Goal: Information Seeking & Learning: Learn about a topic

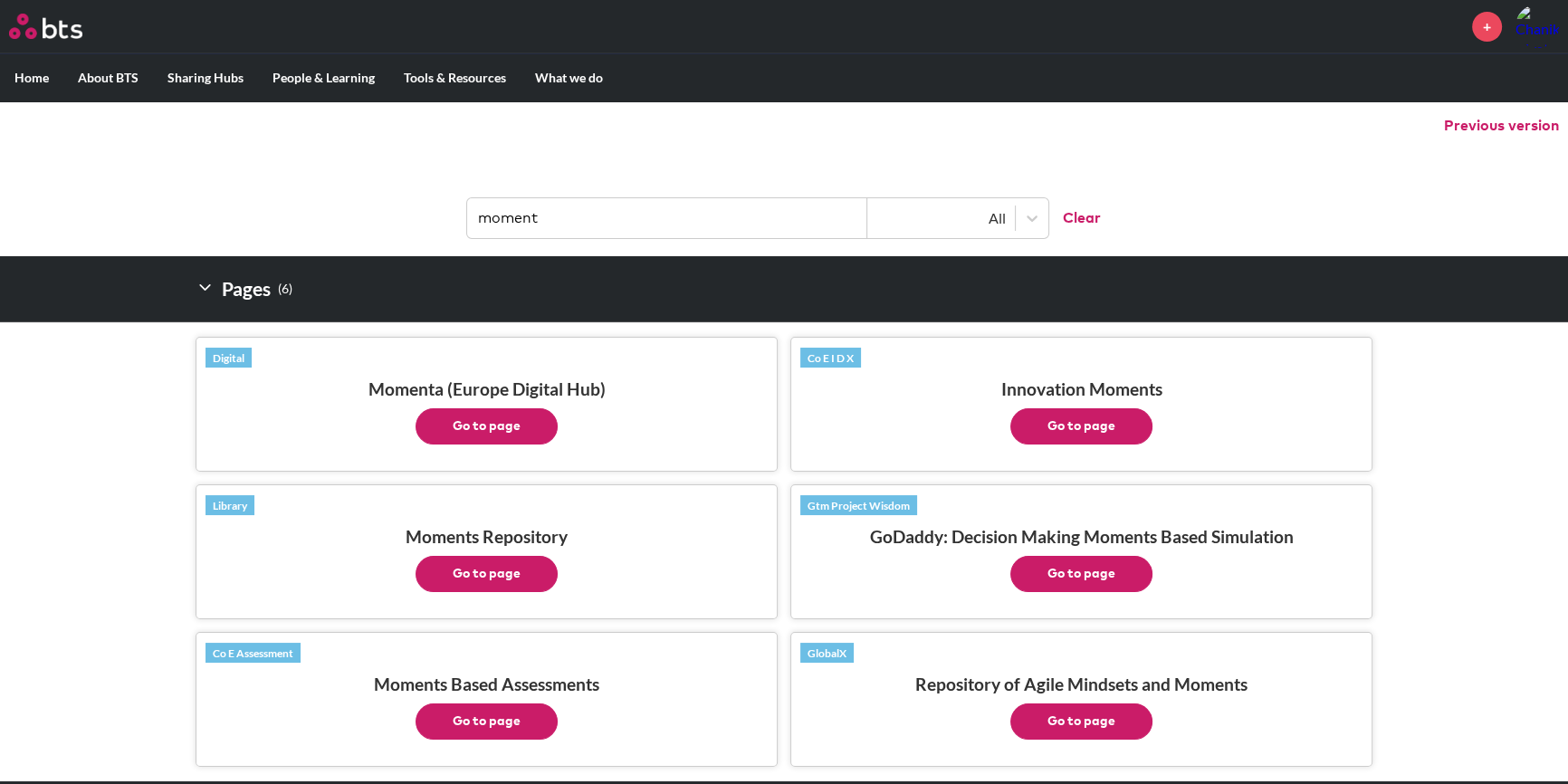
scroll to position [109, 0]
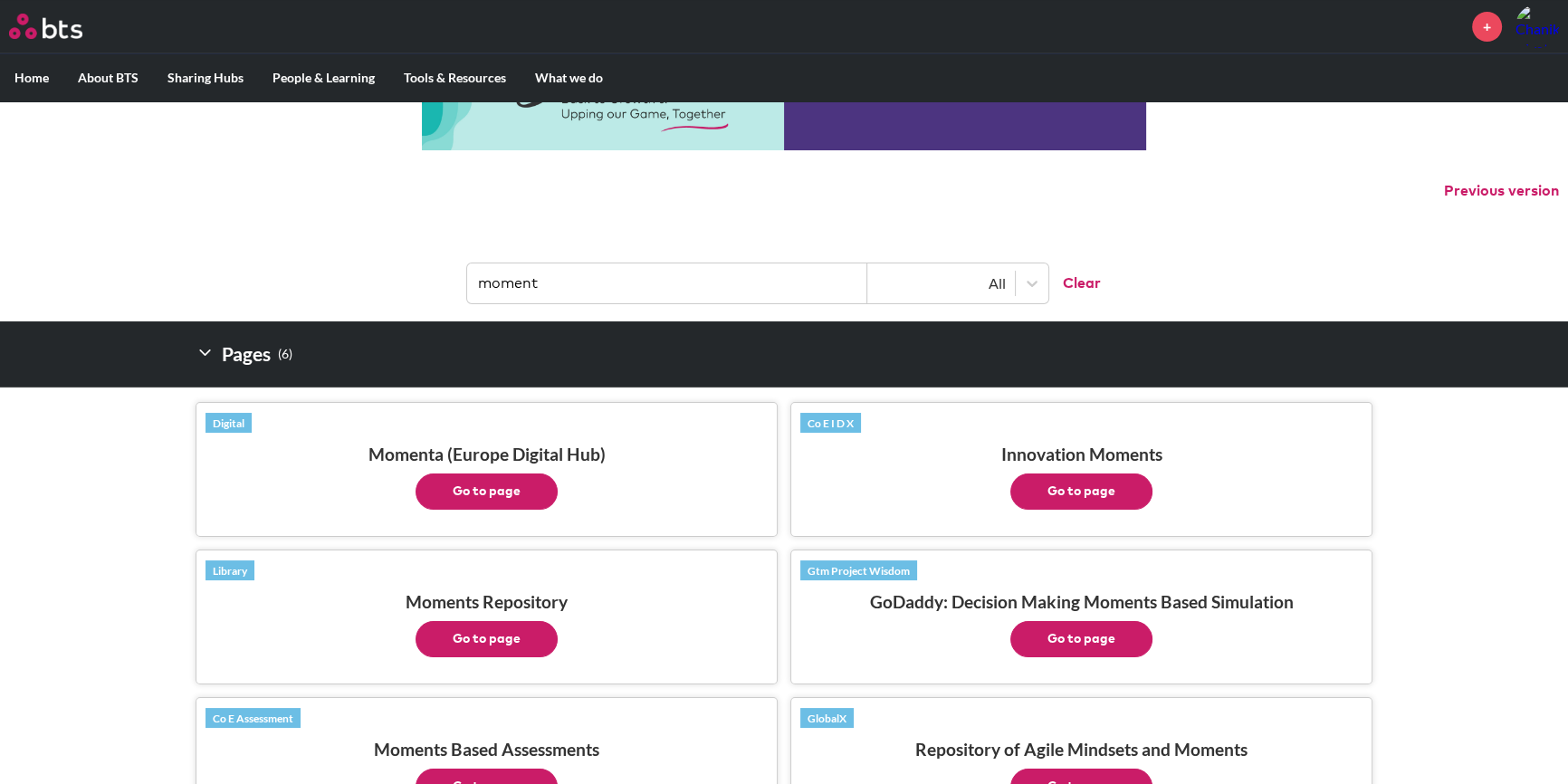
click at [597, 281] on input "moment" at bounding box center [667, 283] width 401 height 40
type input "แ"
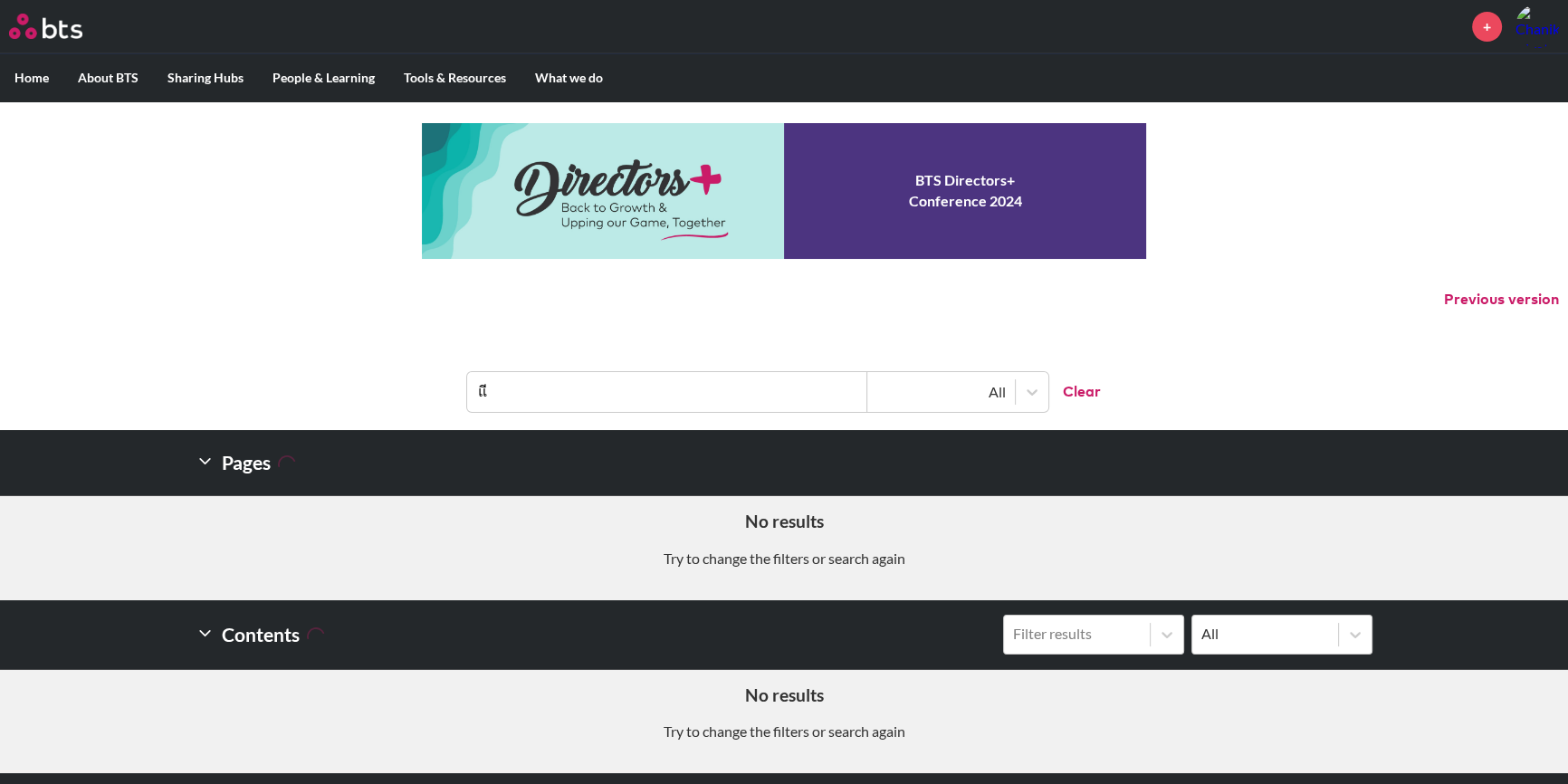
type input "แ"
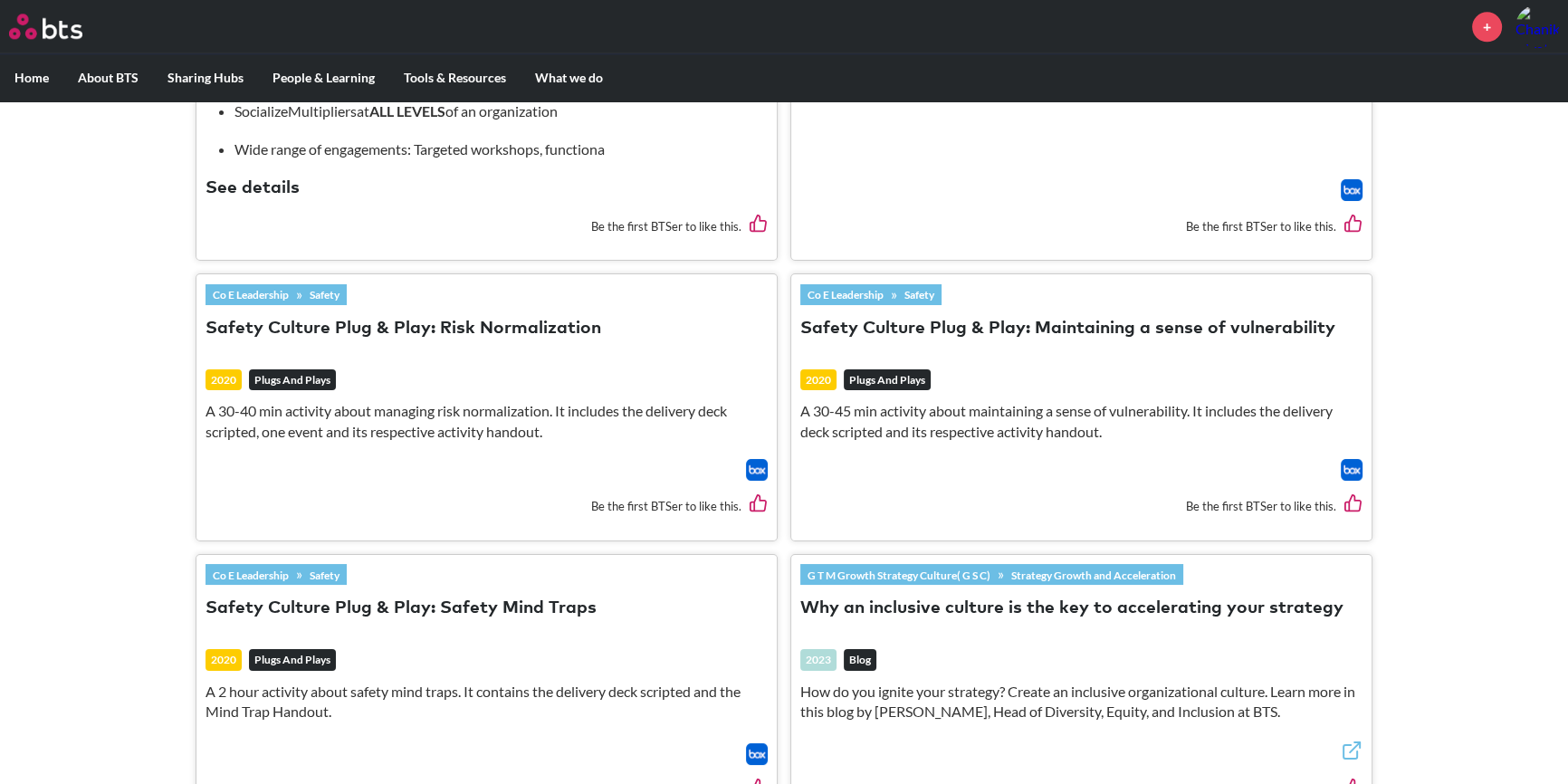
scroll to position [2923, 0]
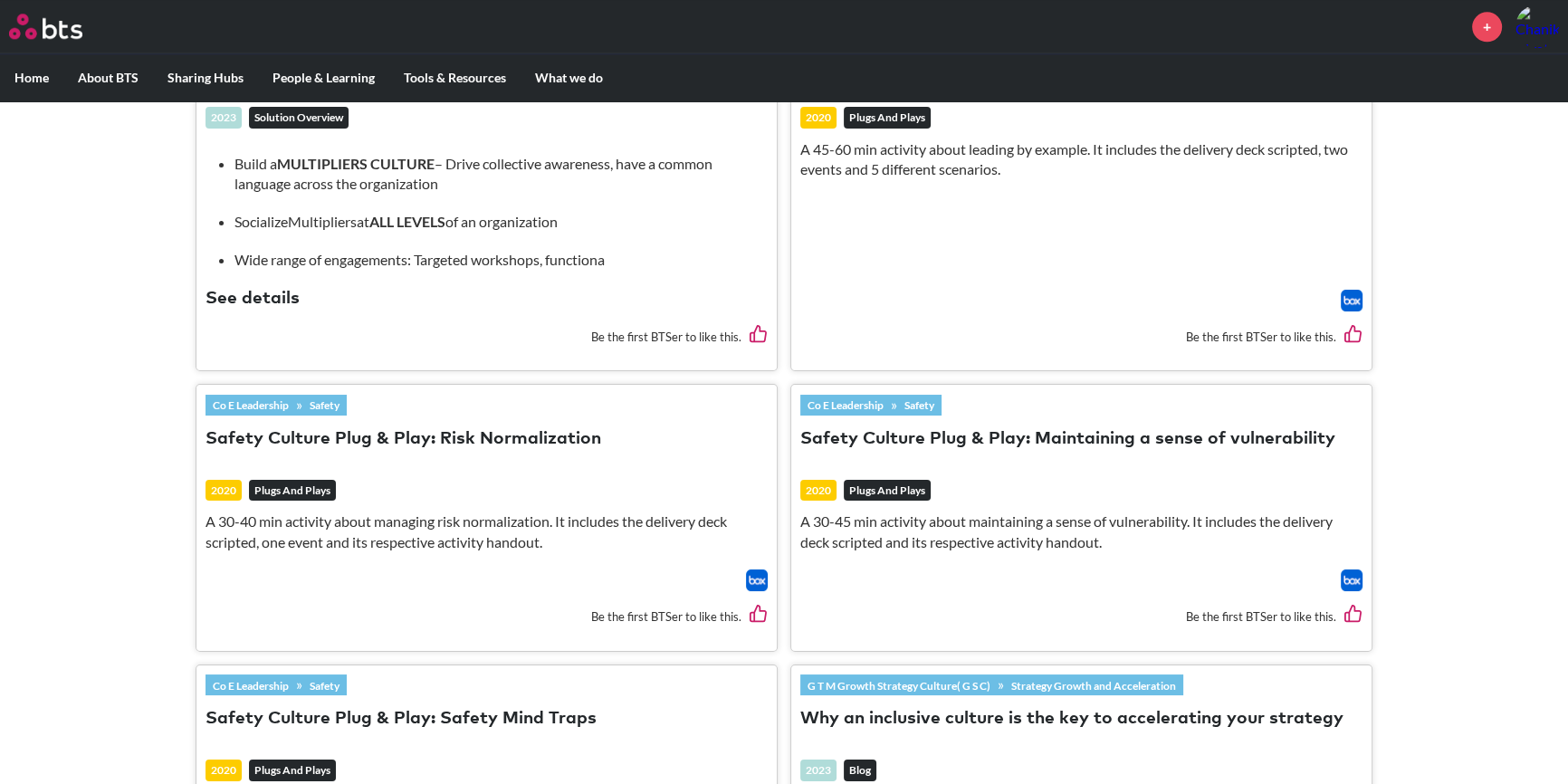
type input "cultu"
drag, startPoint x: 404, startPoint y: 428, endPoint x: 102, endPoint y: 509, distance: 312.7
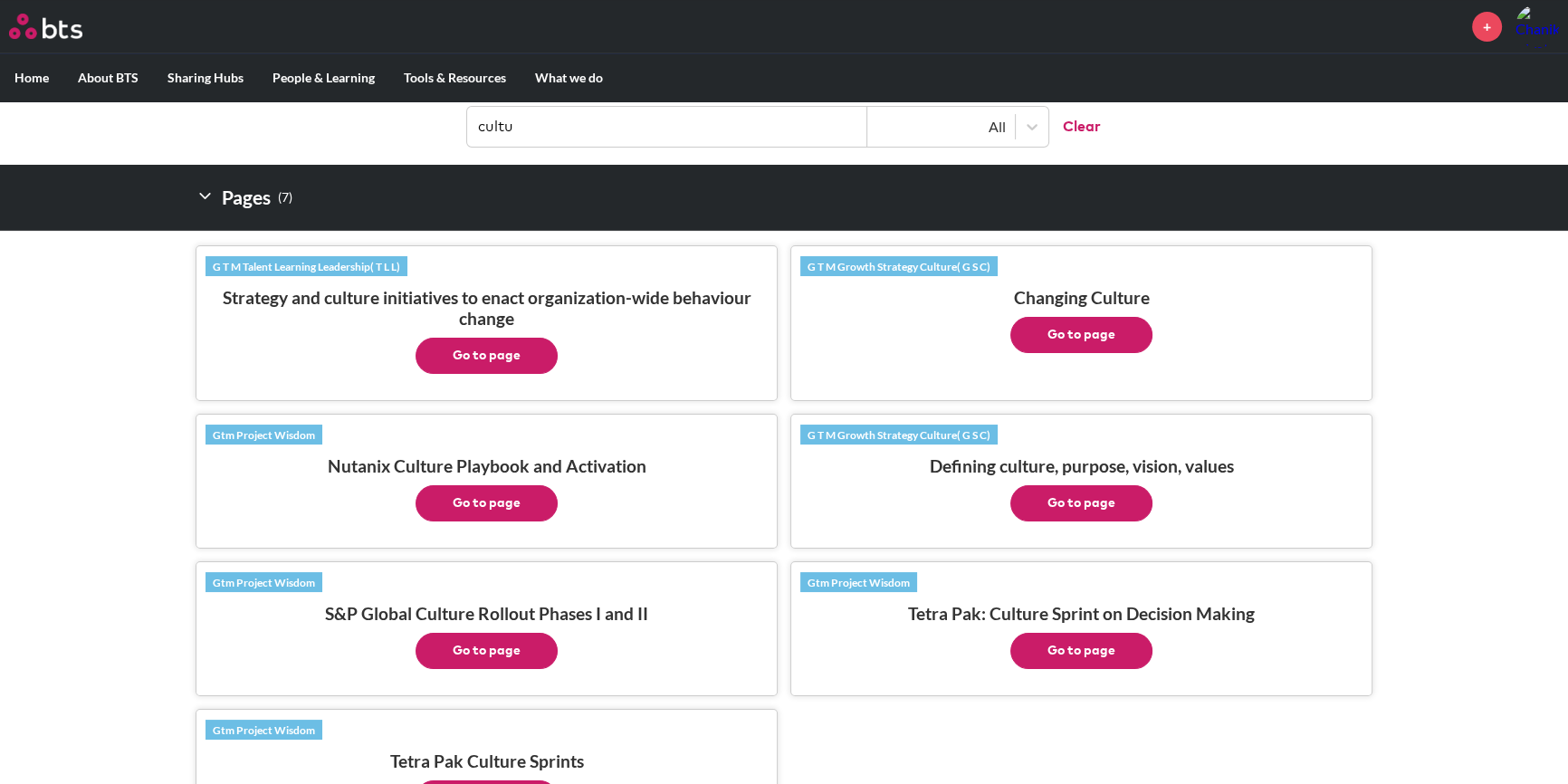
scroll to position [71, 0]
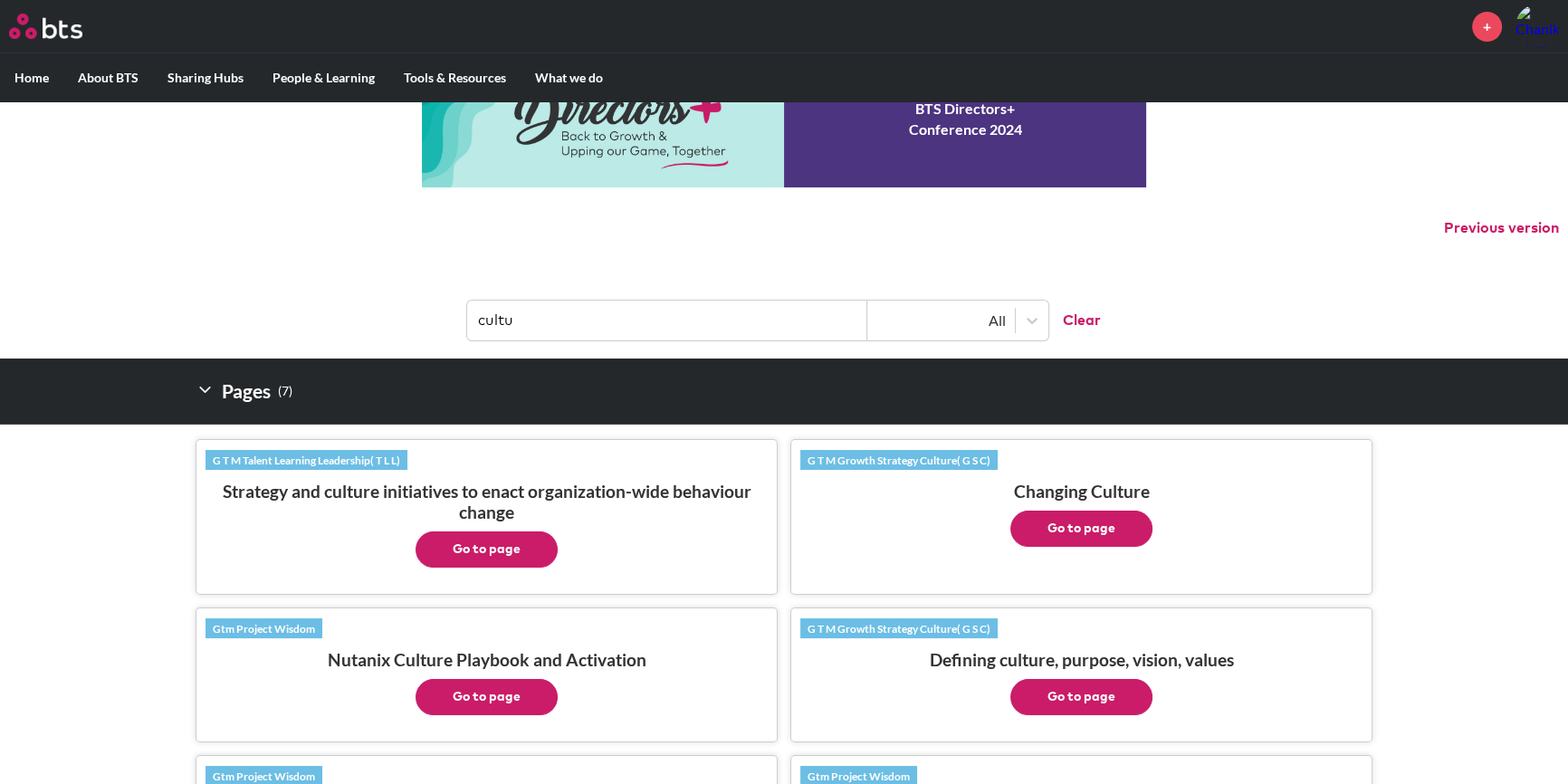
click at [492, 553] on button "Go to page" at bounding box center [486, 549] width 142 height 36
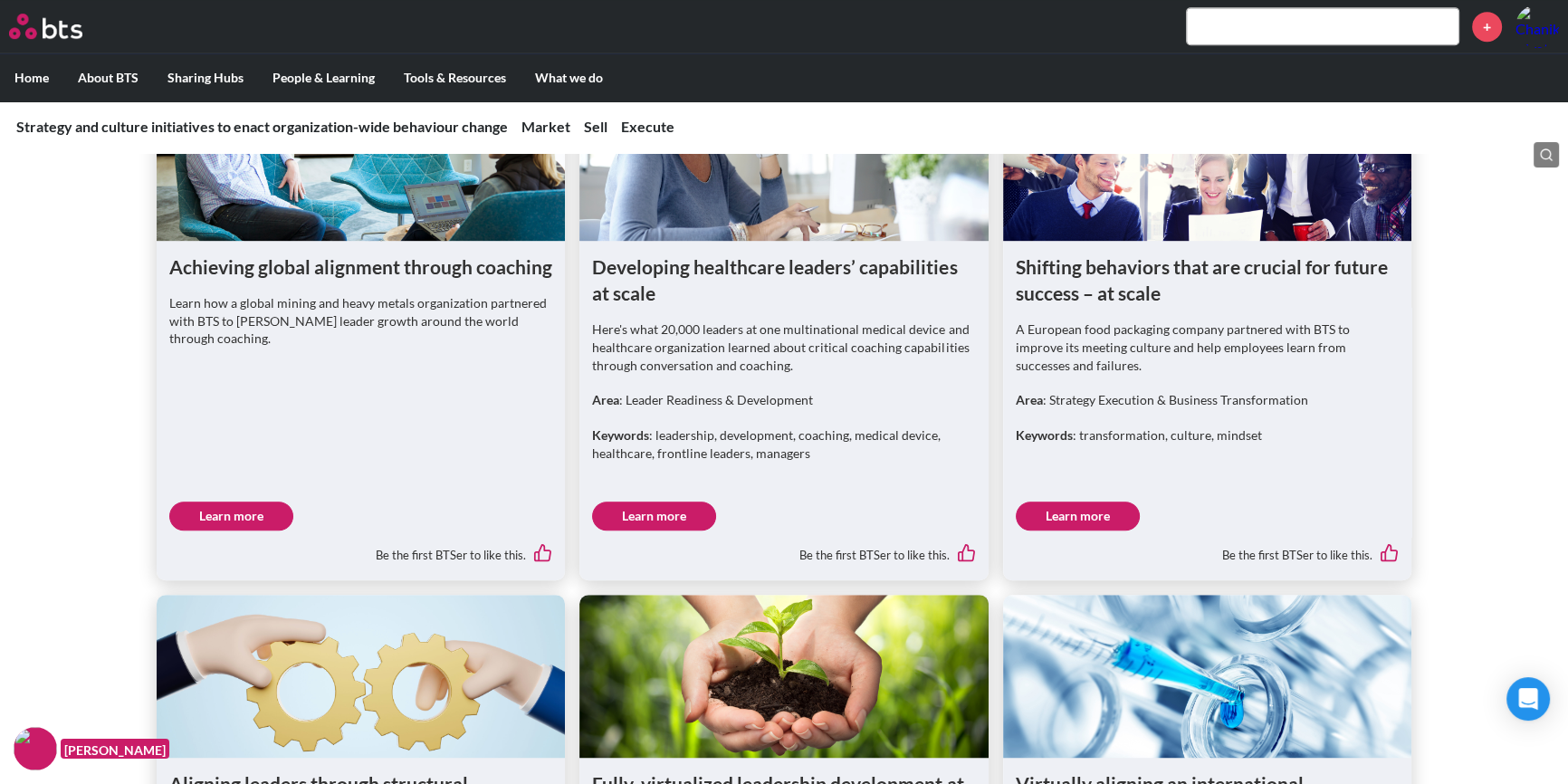
scroll to position [1206, 0]
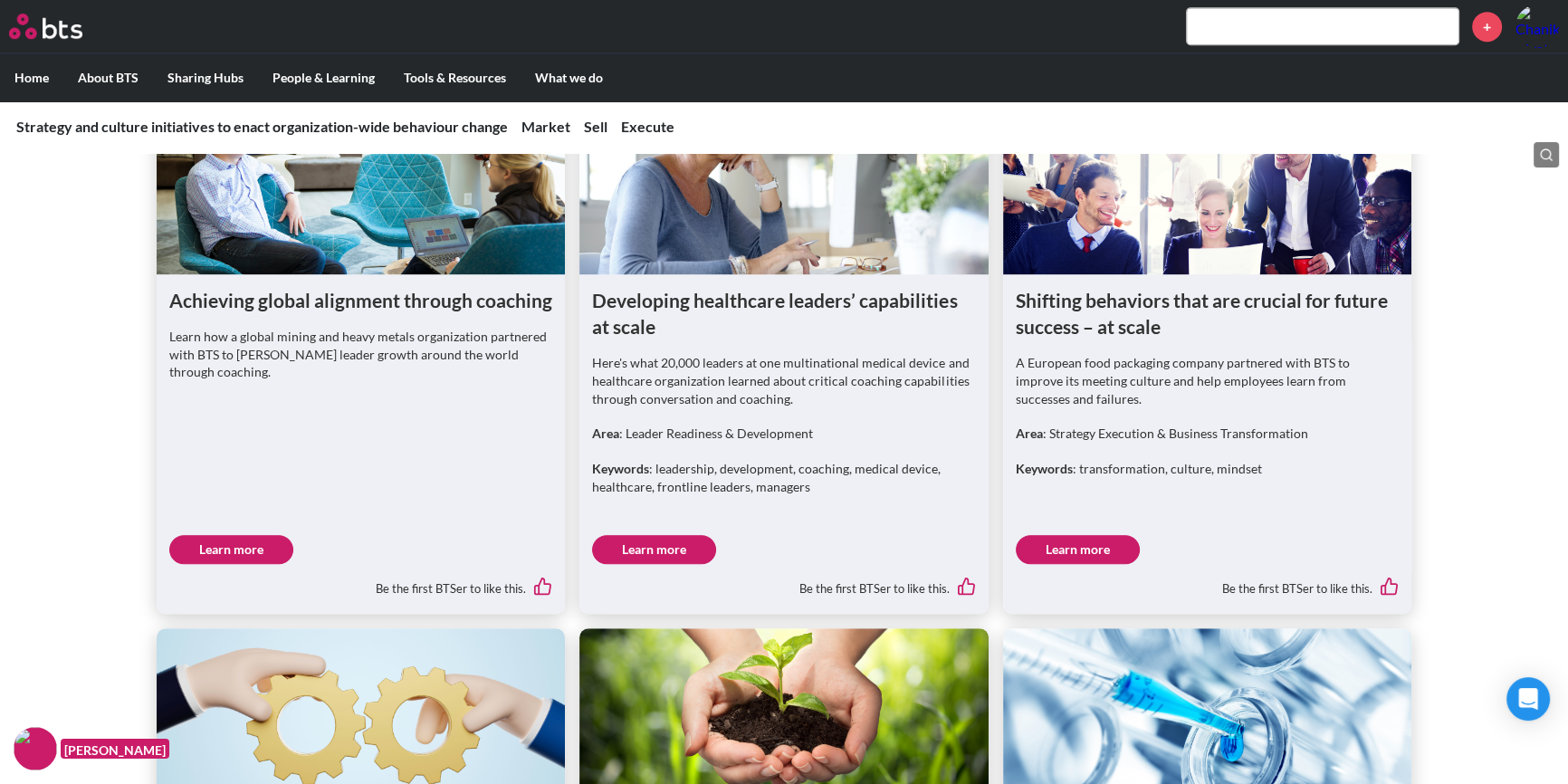
click at [1066, 542] on link "Learn more" at bounding box center [1077, 549] width 124 height 29
click at [678, 542] on link "Learn more" at bounding box center [654, 549] width 124 height 29
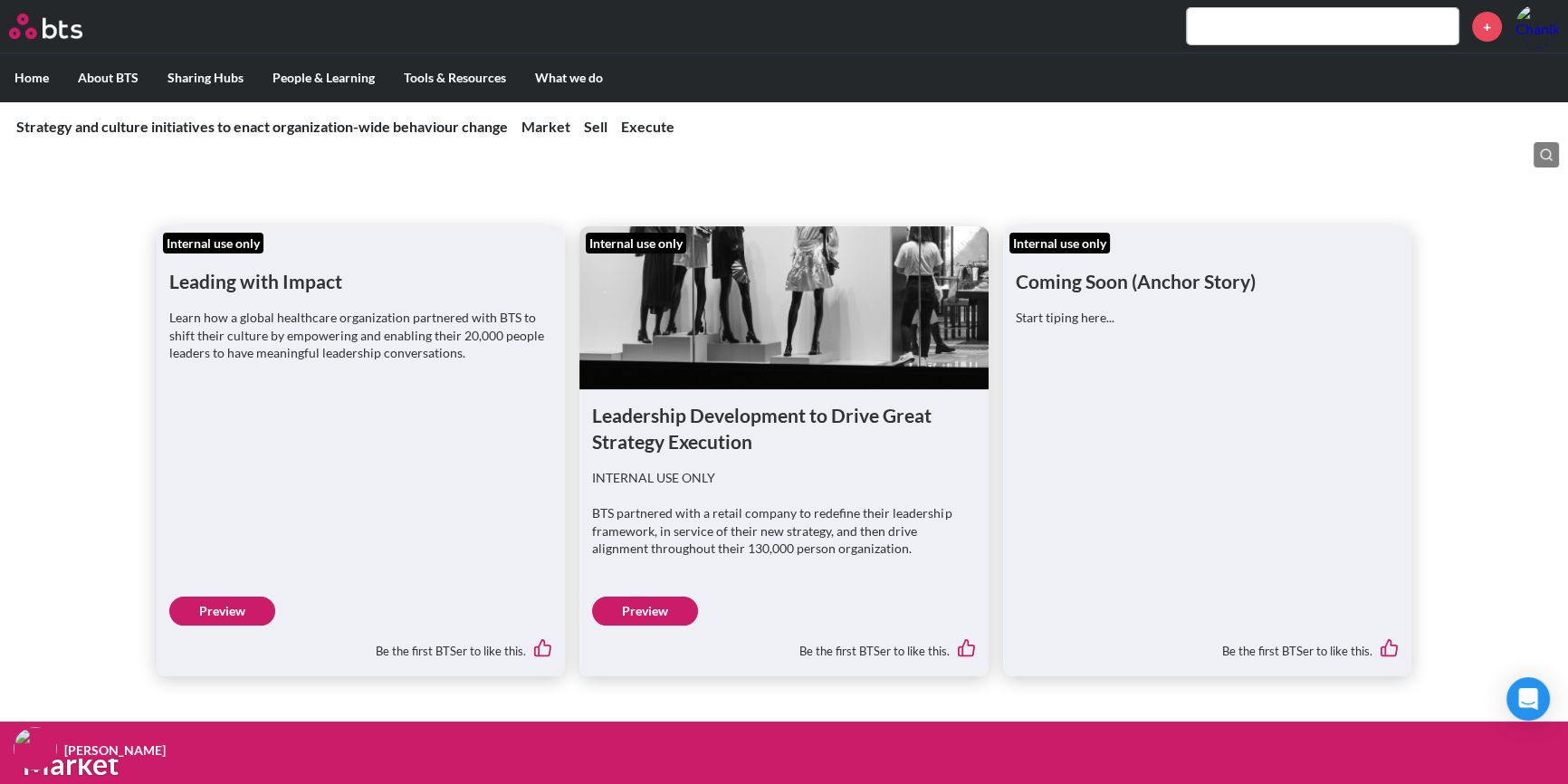
scroll to position [219, 0]
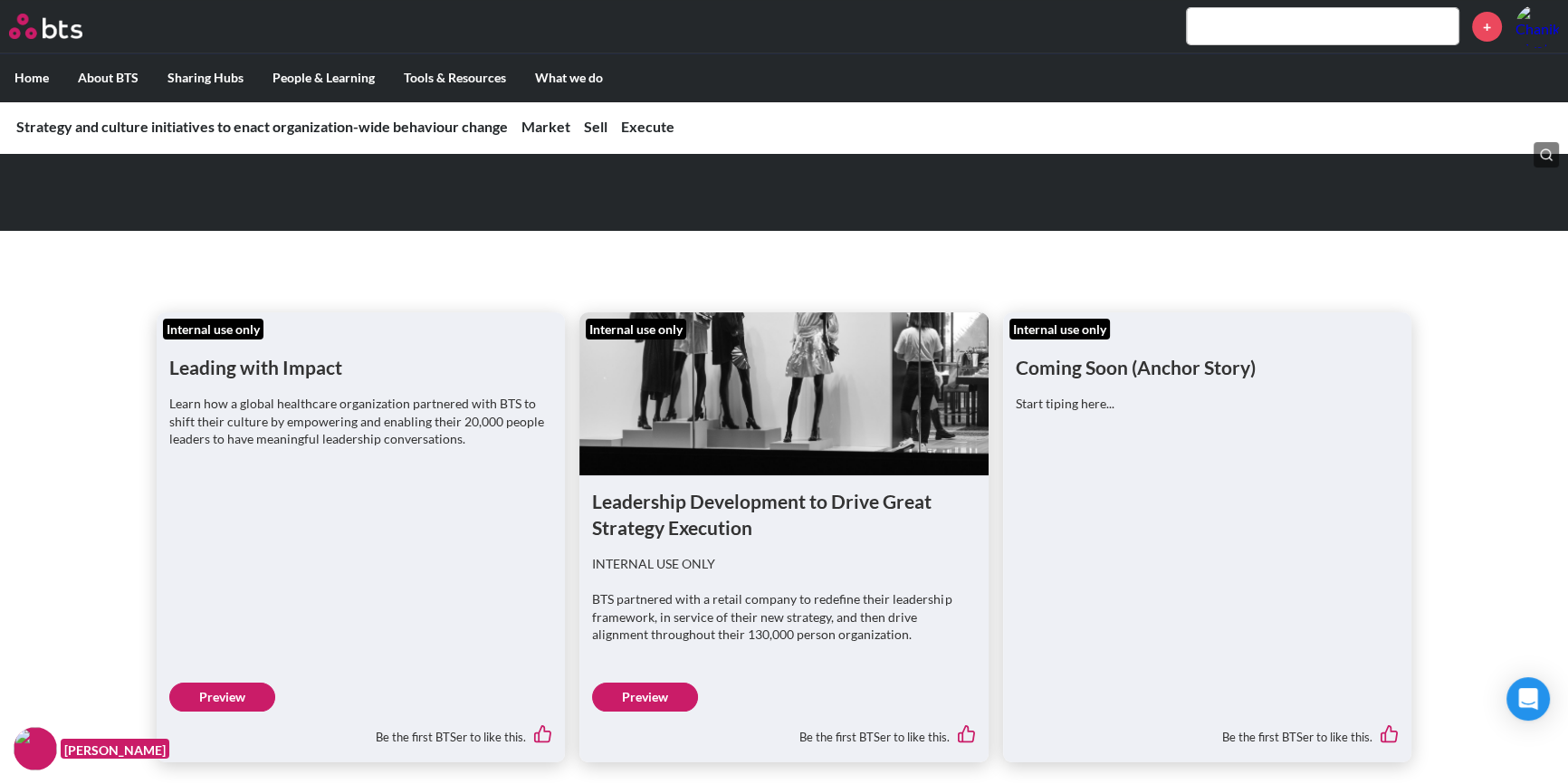
click at [662, 702] on link "Preview" at bounding box center [645, 697] width 106 height 29
click at [263, 689] on link "Preview" at bounding box center [222, 697] width 106 height 29
click at [638, 130] on link "Execute" at bounding box center [647, 126] width 54 height 18
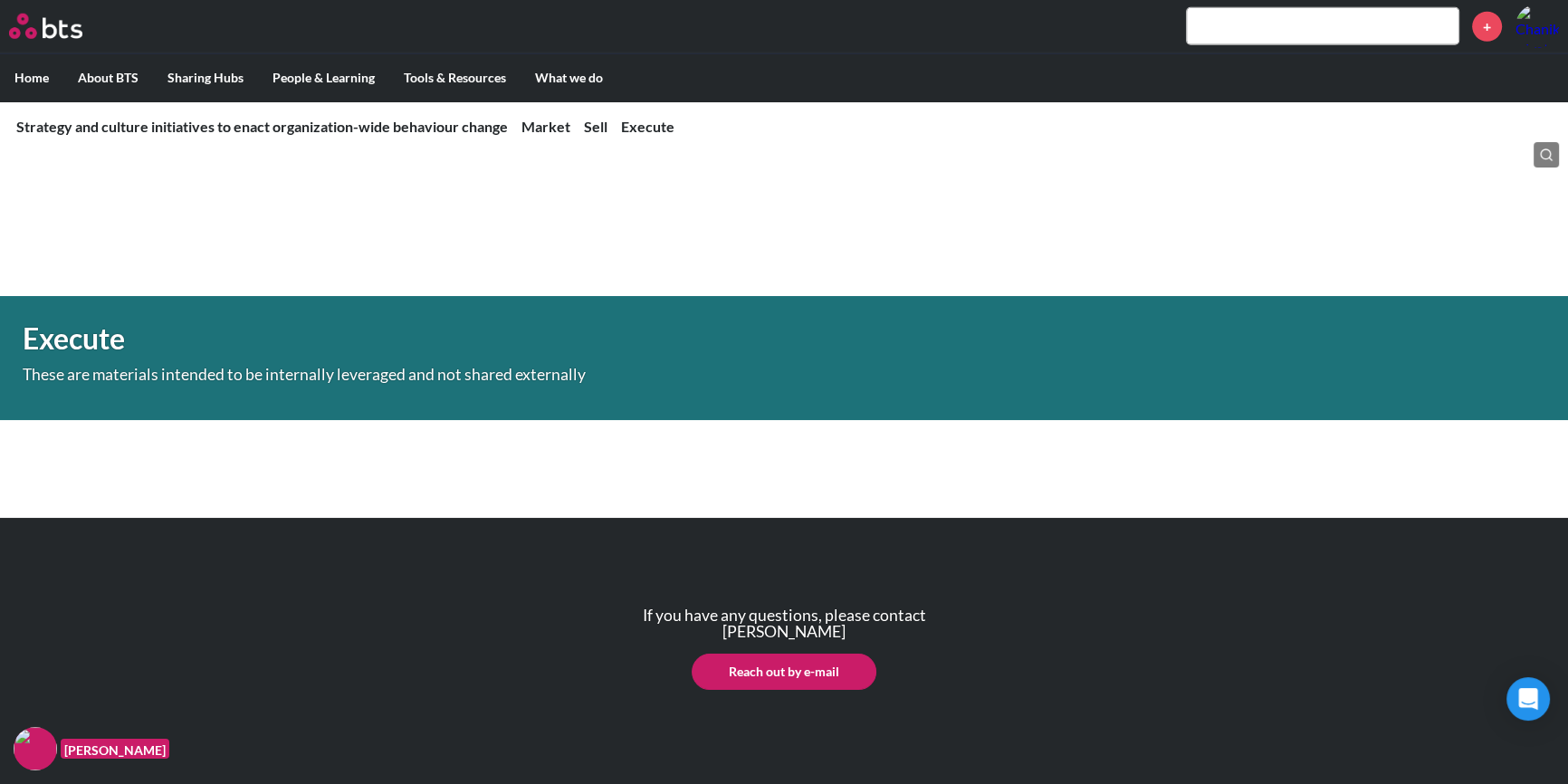
scroll to position [6473, 0]
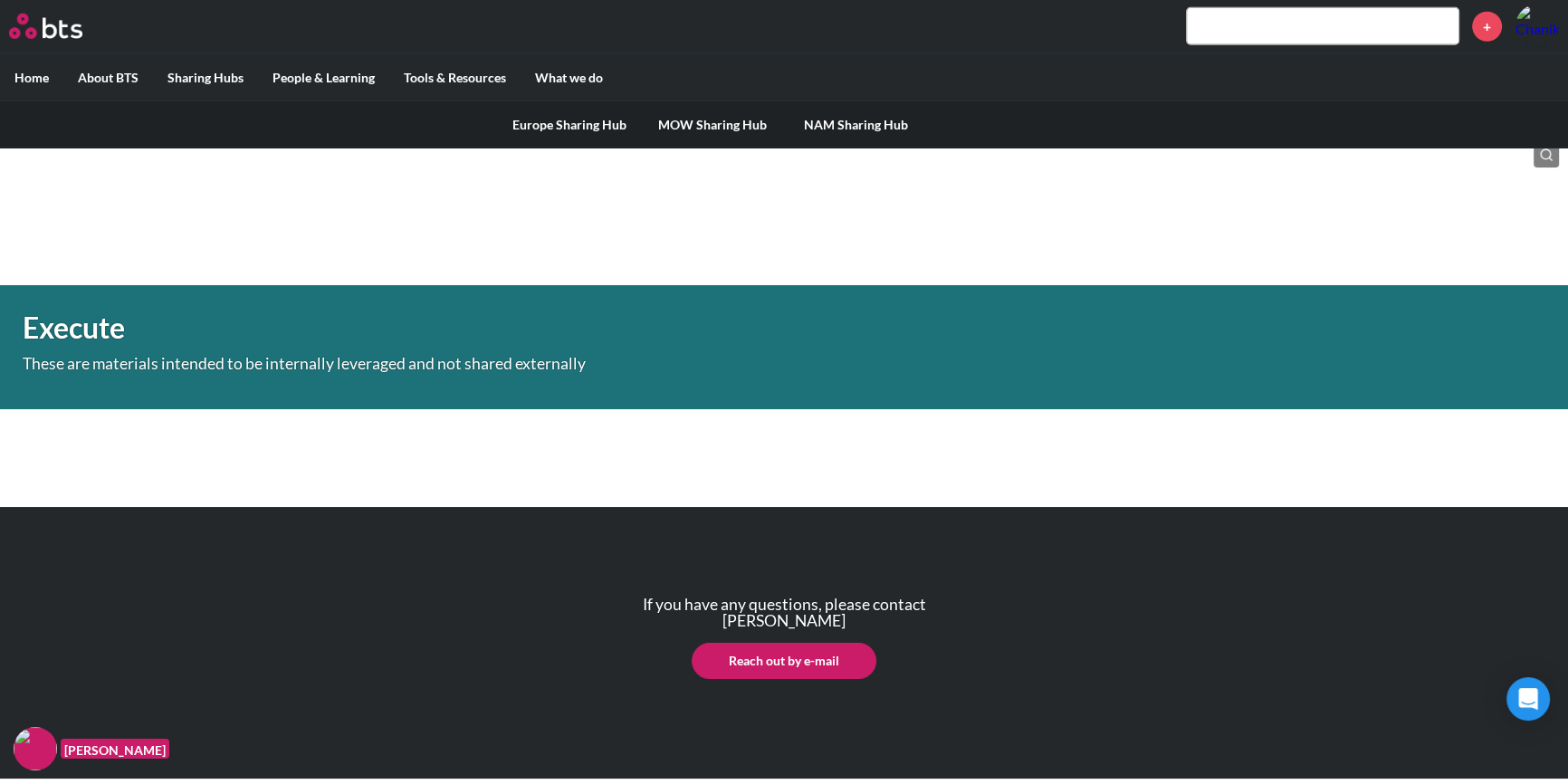
click at [194, 67] on label "Sharing Hubs" at bounding box center [205, 77] width 105 height 47
click at [0, 0] on input "Sharing Hubs" at bounding box center [0, 0] width 0 height 0
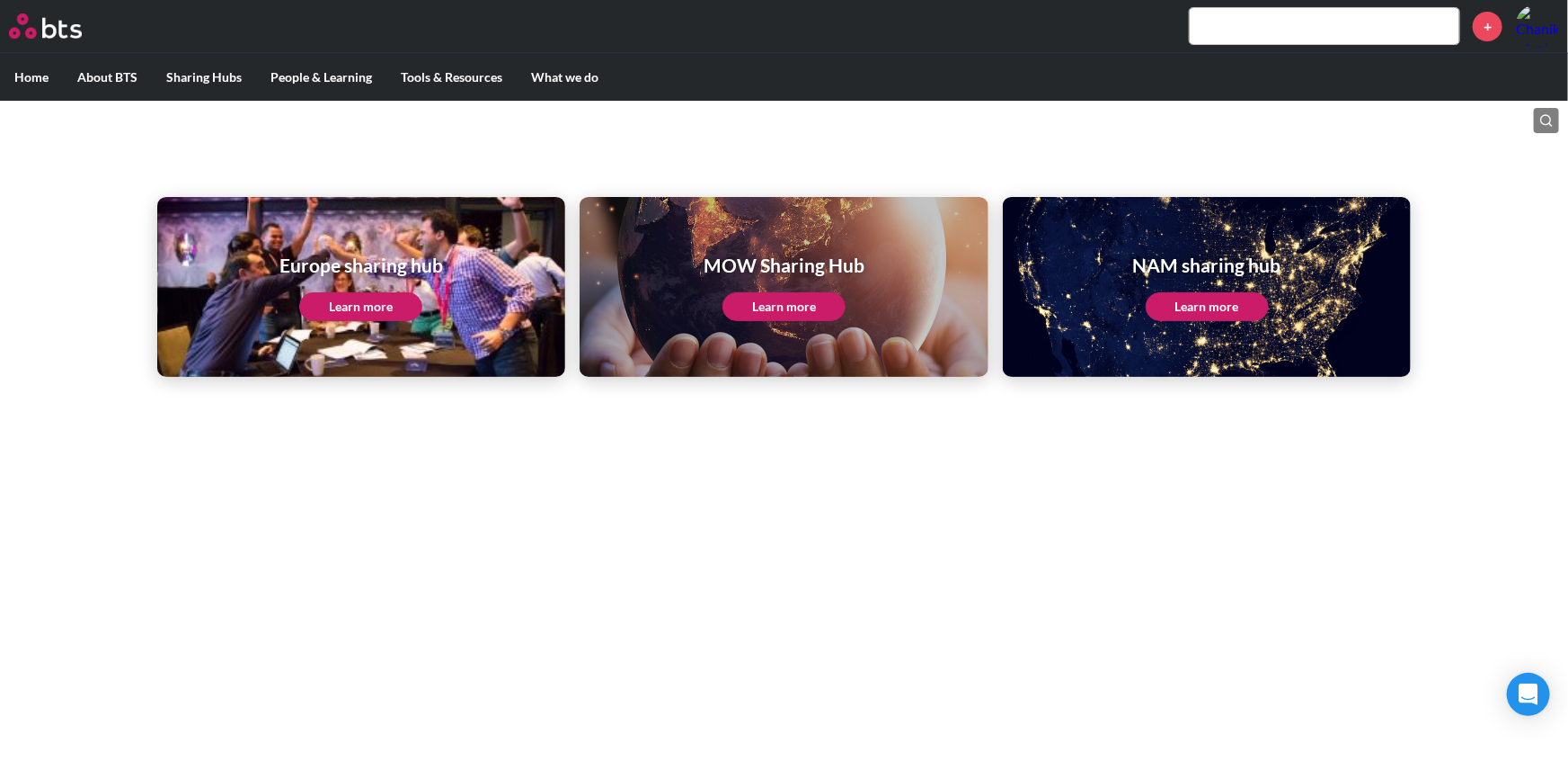
click at [1280, 12] on input "text" at bounding box center [1324, 25] width 269 height 36
click at [51, 79] on label "Home" at bounding box center [31, 77] width 63 height 47
click at [0, 0] on input "Home" at bounding box center [0, 0] width 0 height 0
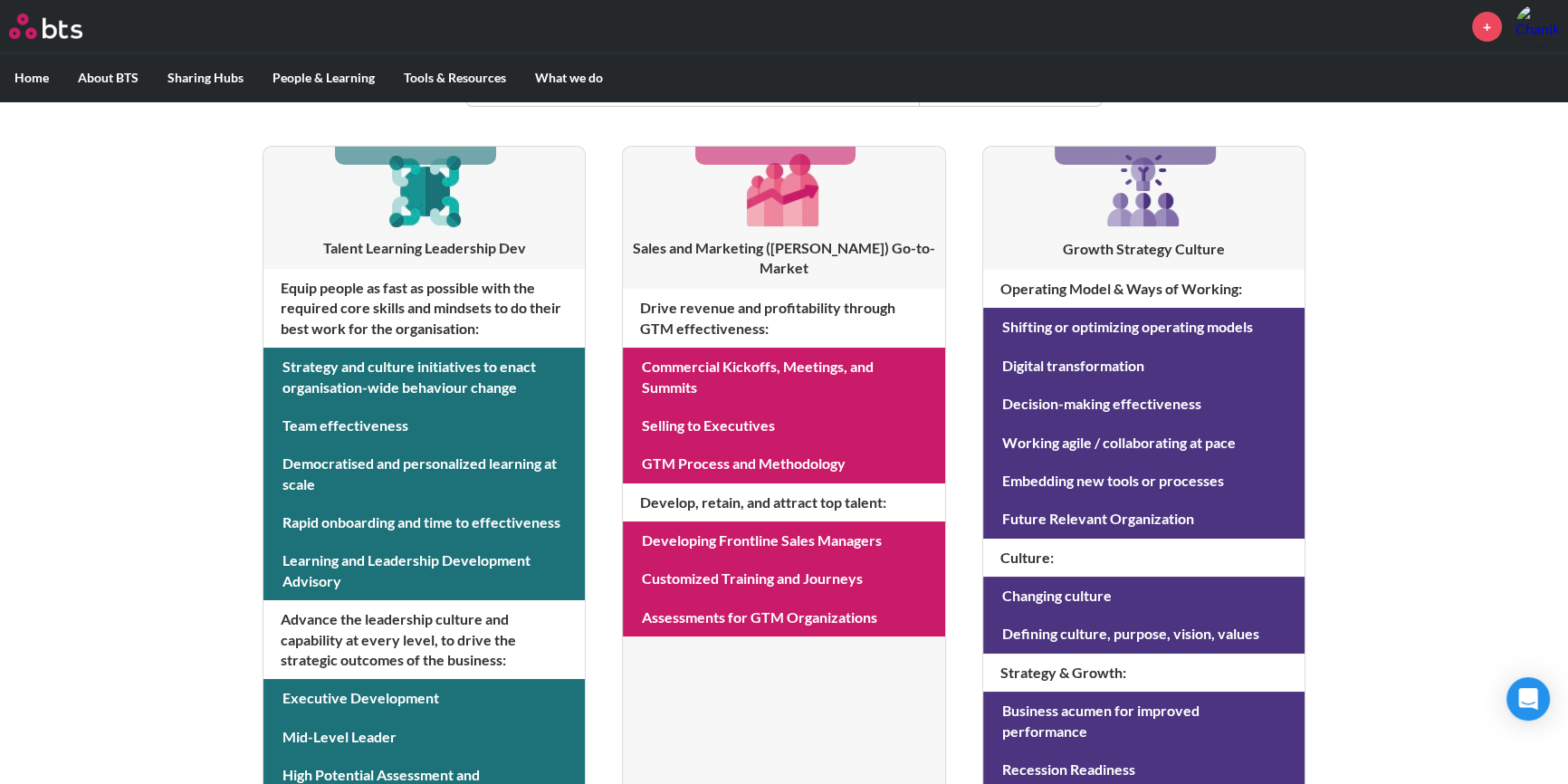
scroll to position [415, 0]
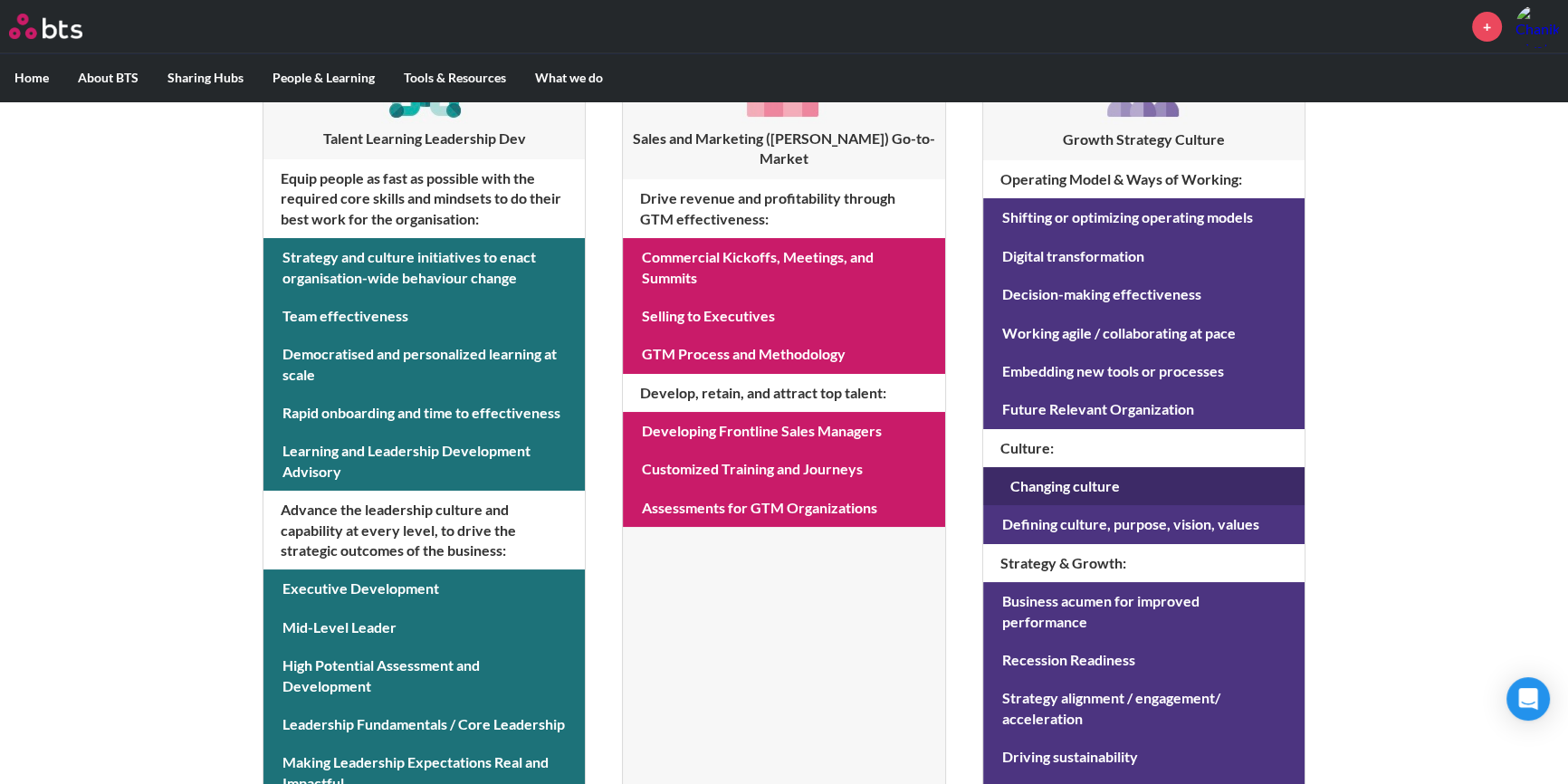
click at [1076, 481] on link at bounding box center [1144, 485] width 321 height 38
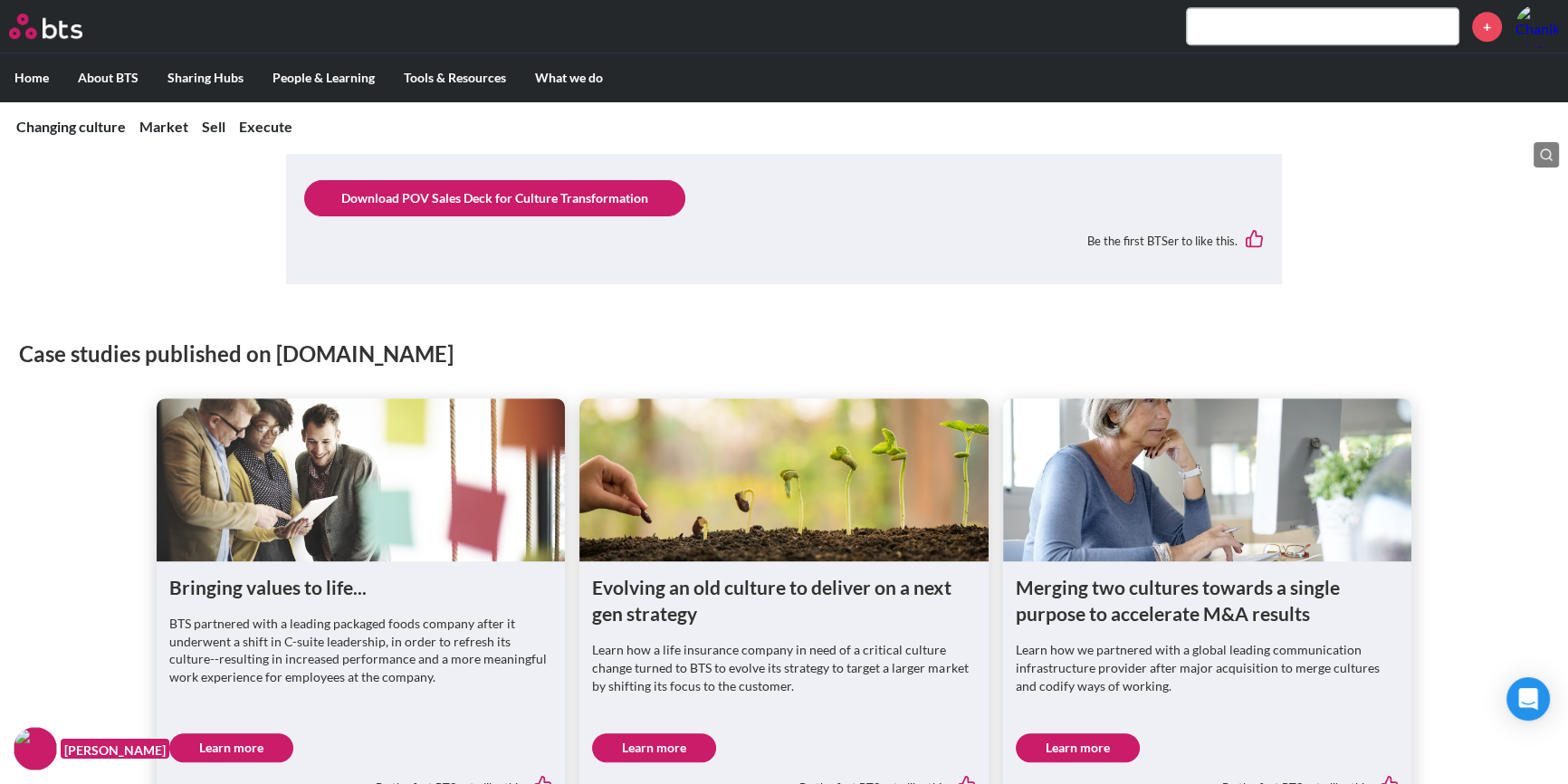
scroll to position [1315, 0]
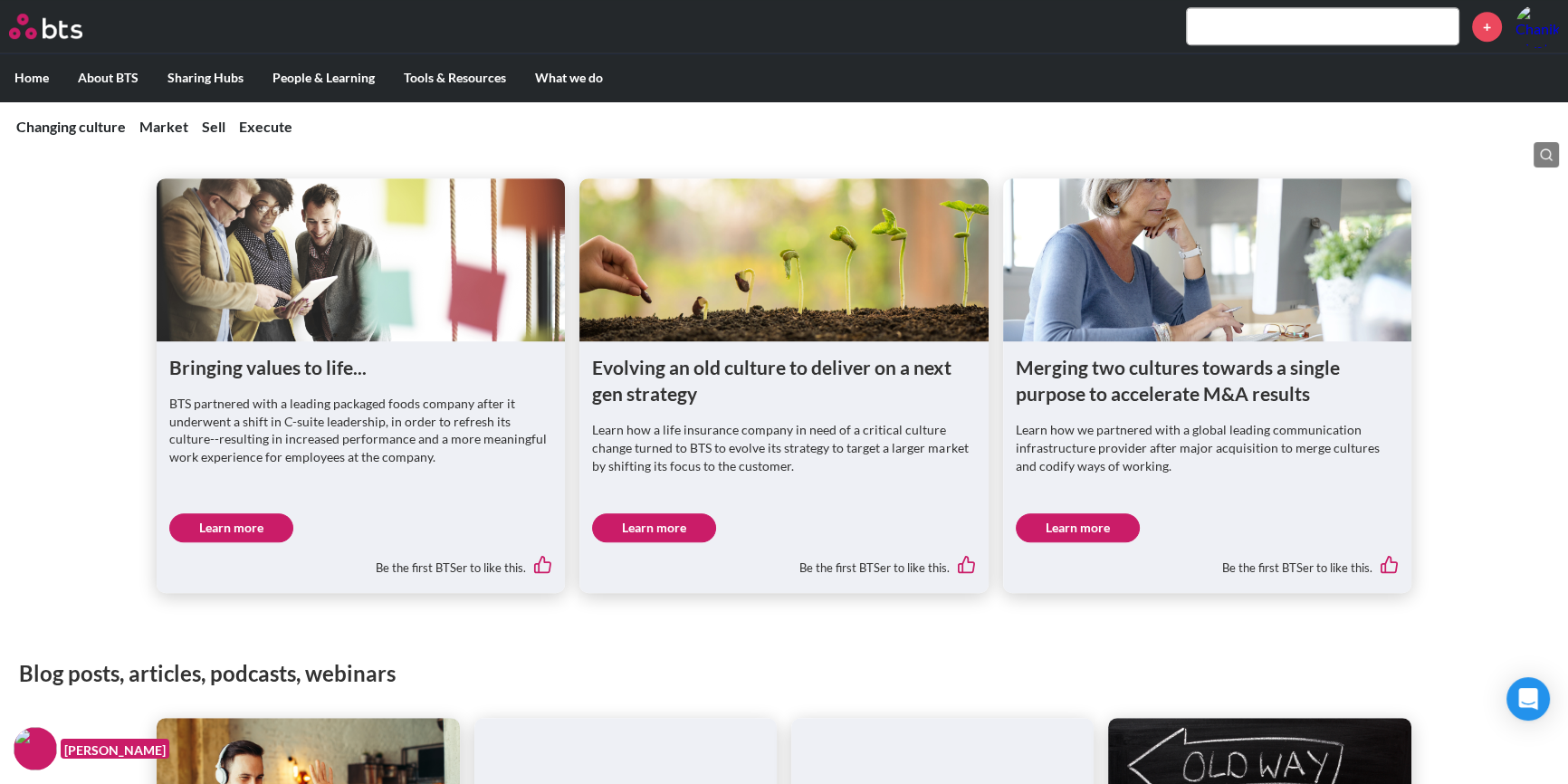
click at [243, 525] on link "Learn more" at bounding box center [231, 528] width 124 height 29
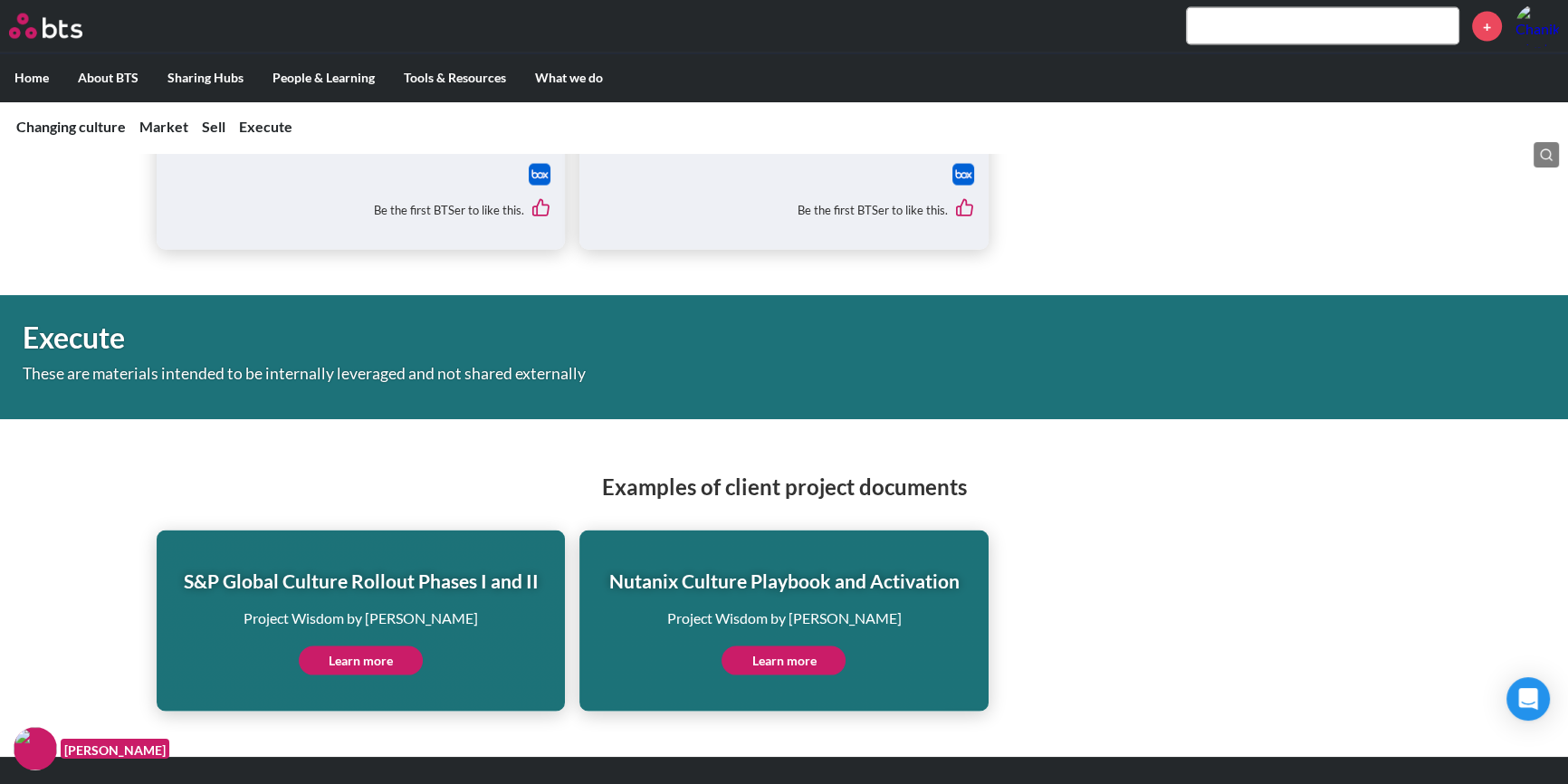
scroll to position [4277, 0]
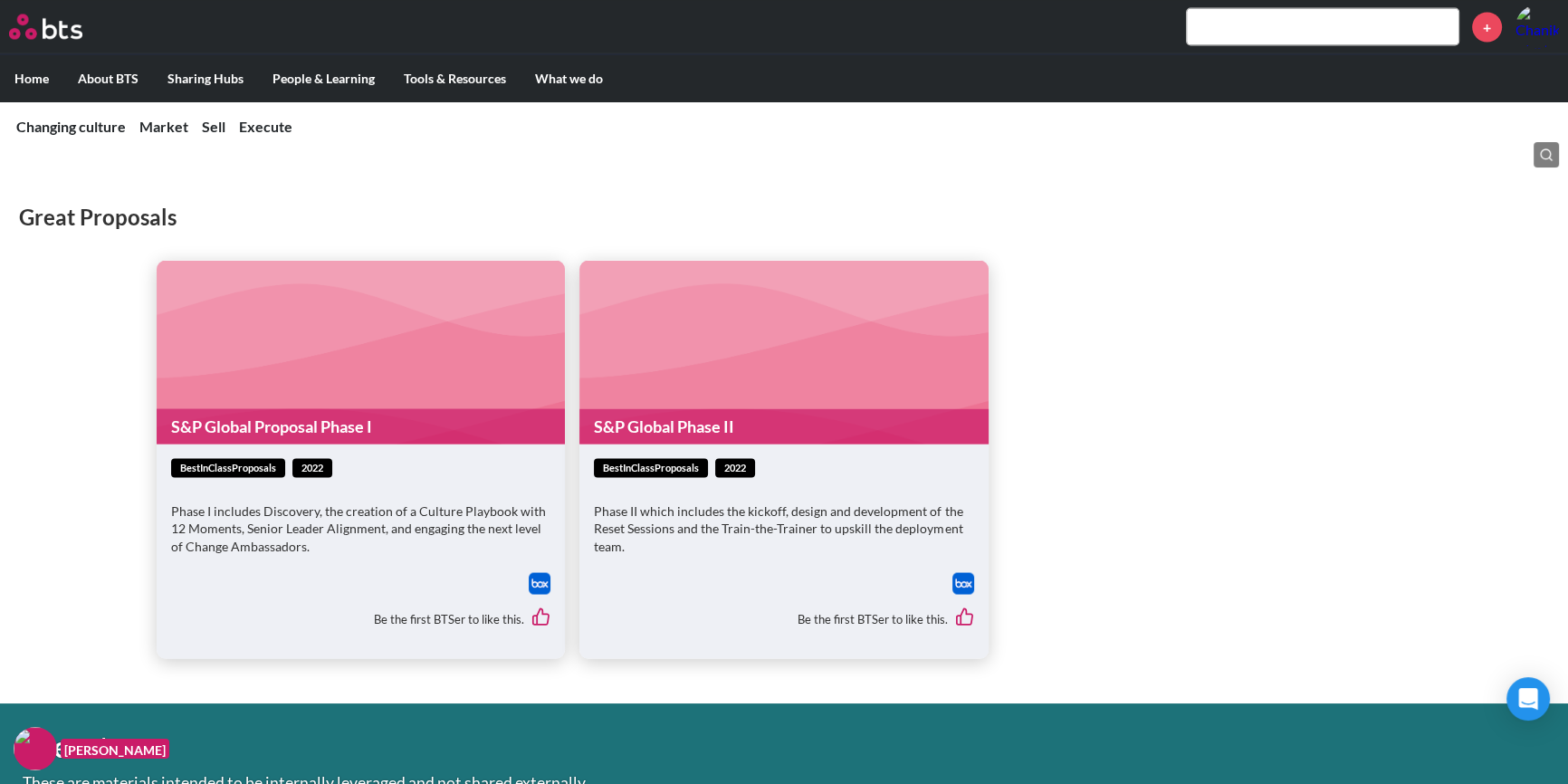
click at [545, 572] on img at bounding box center [540, 582] width 22 height 22
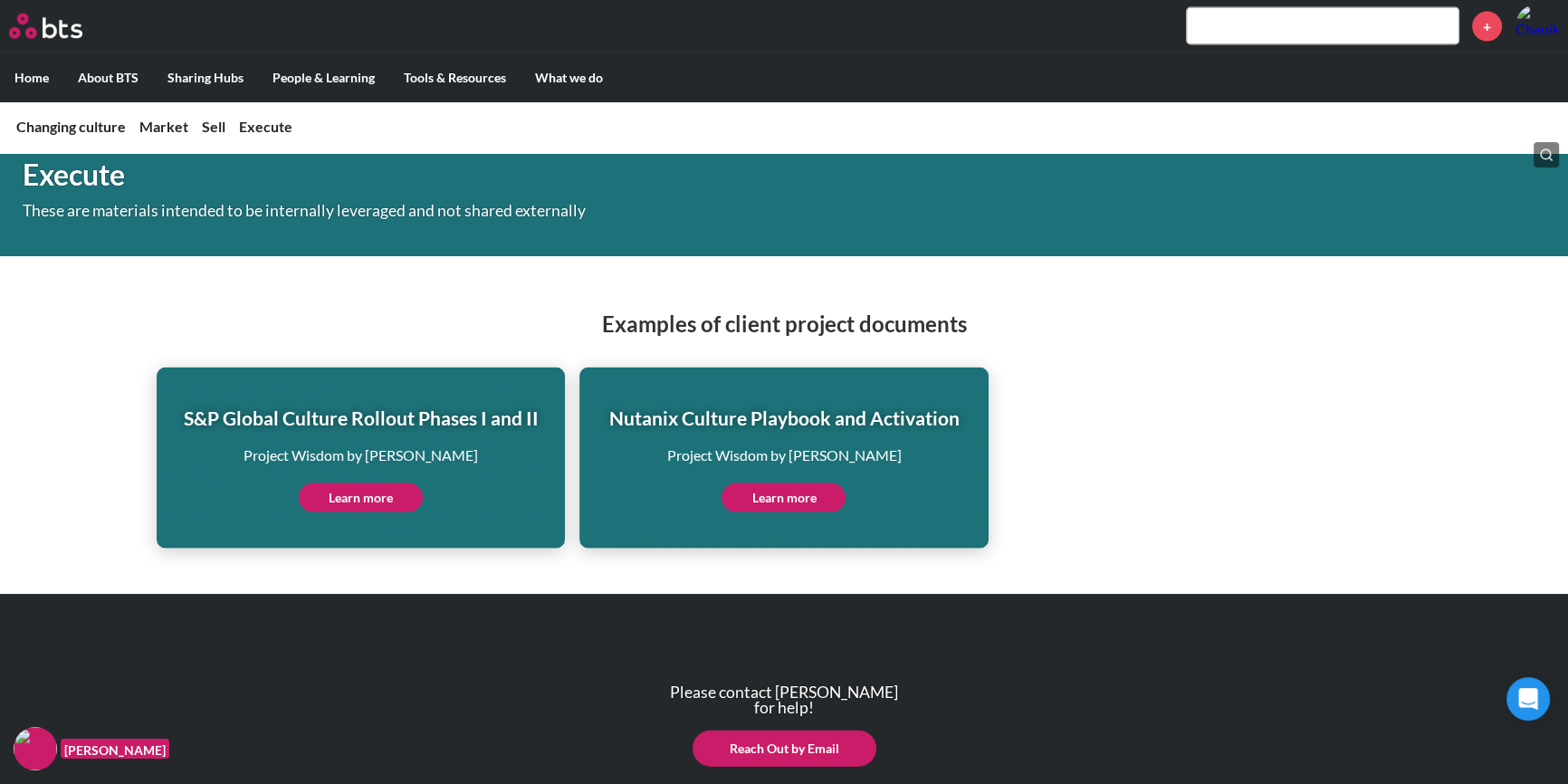
scroll to position [4705, 0]
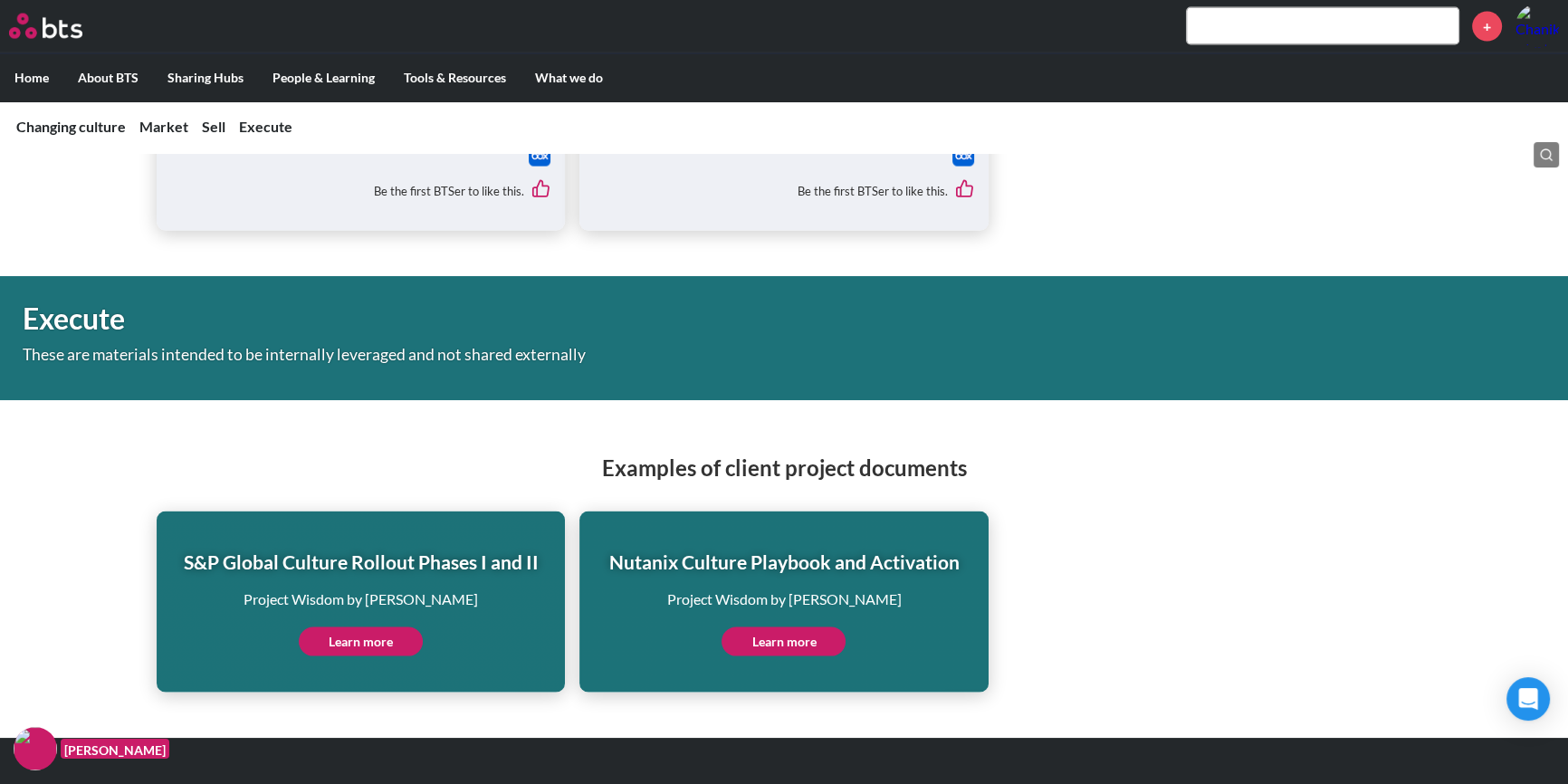
click at [827, 627] on link "Learn more" at bounding box center [784, 642] width 124 height 29
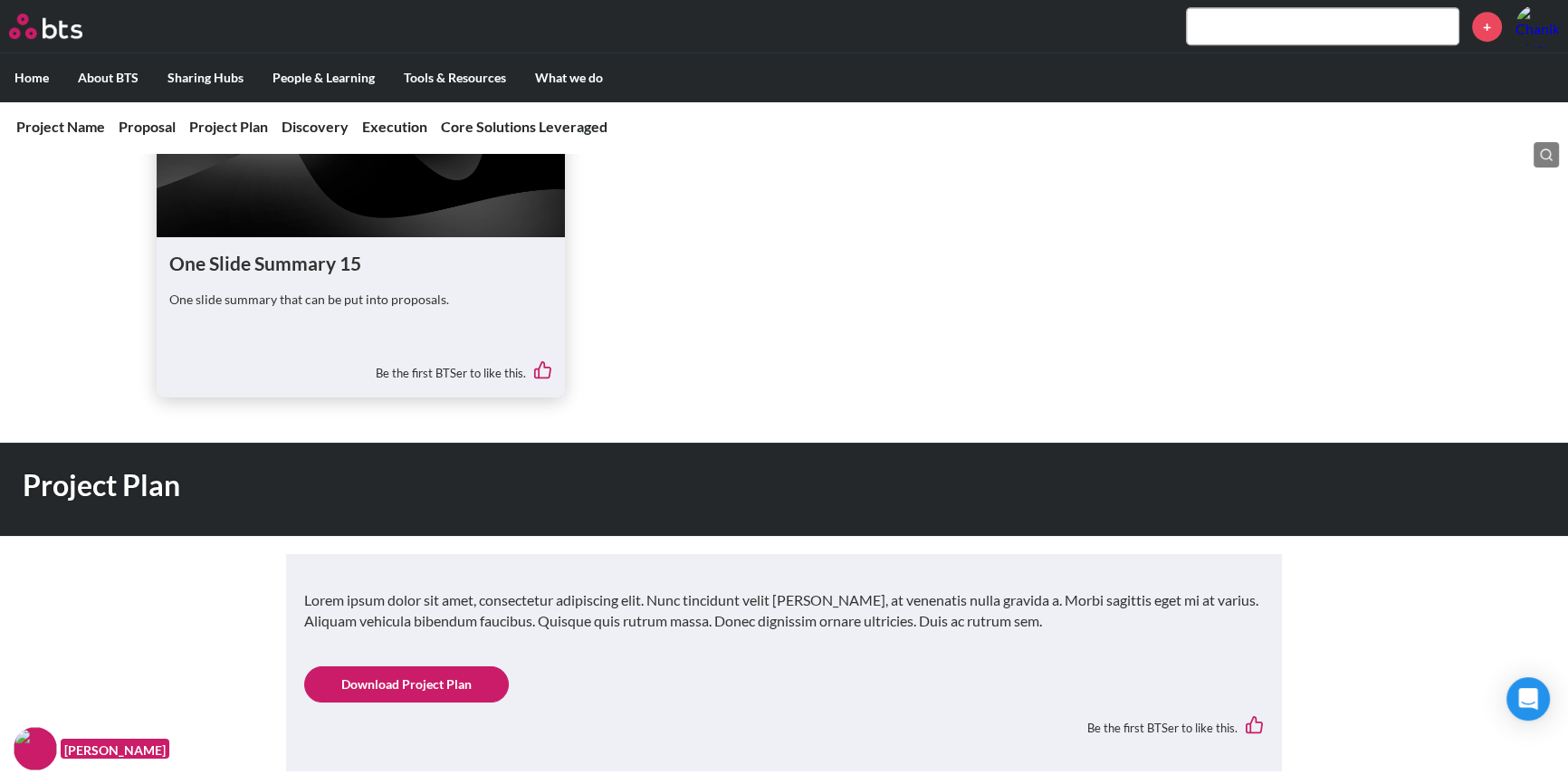
scroll to position [987, 0]
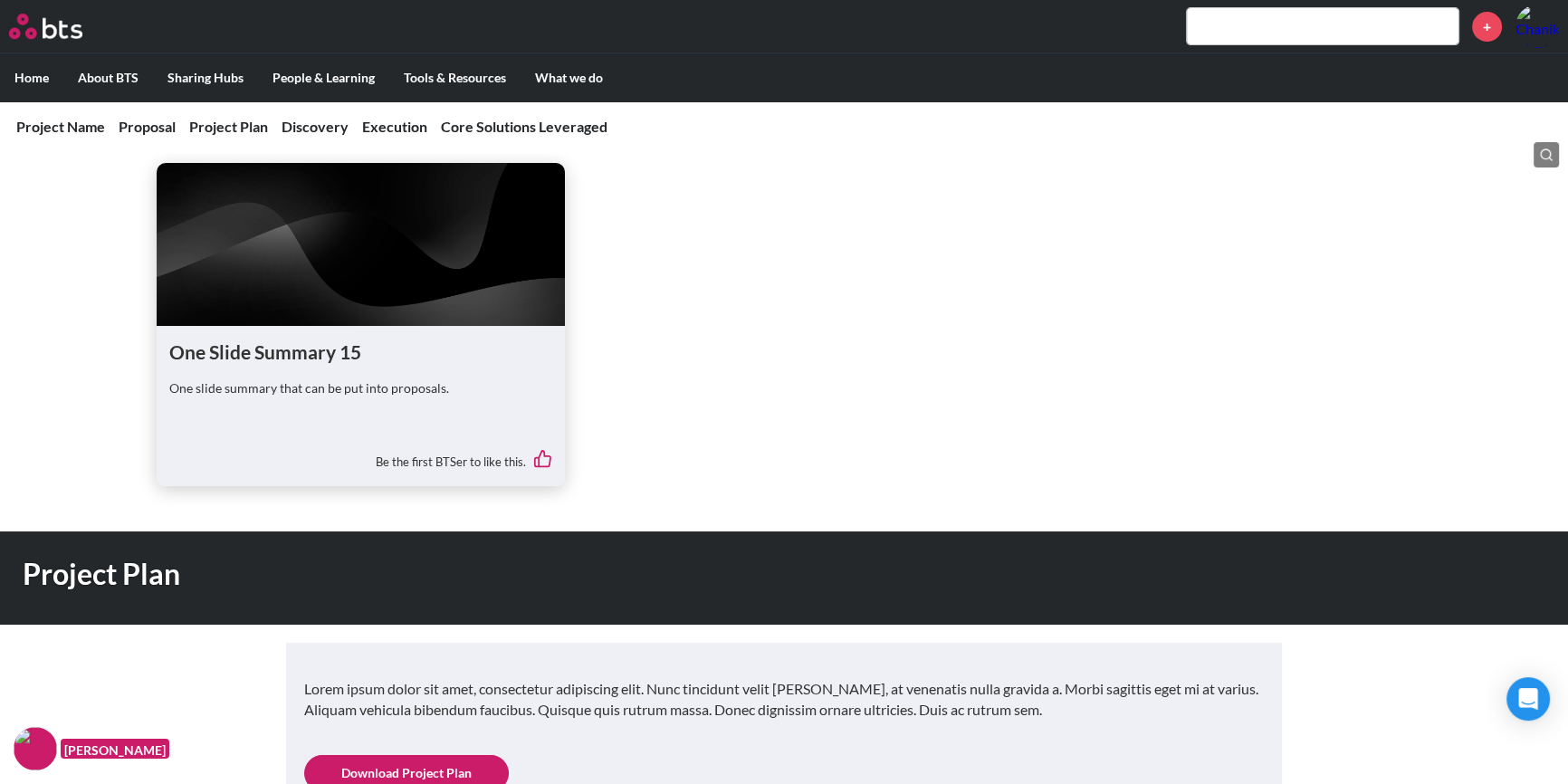
click at [535, 461] on icon at bounding box center [543, 458] width 16 height 17
click at [272, 339] on h1 "One Slide Summary 15" at bounding box center [360, 351] width 383 height 26
click at [297, 373] on div "One Slide Summary 15 One slide summary that can be put into proposals." at bounding box center [360, 382] width 383 height 87
drag, startPoint x: 306, startPoint y: 377, endPoint x: 318, endPoint y: 357, distance: 23.3
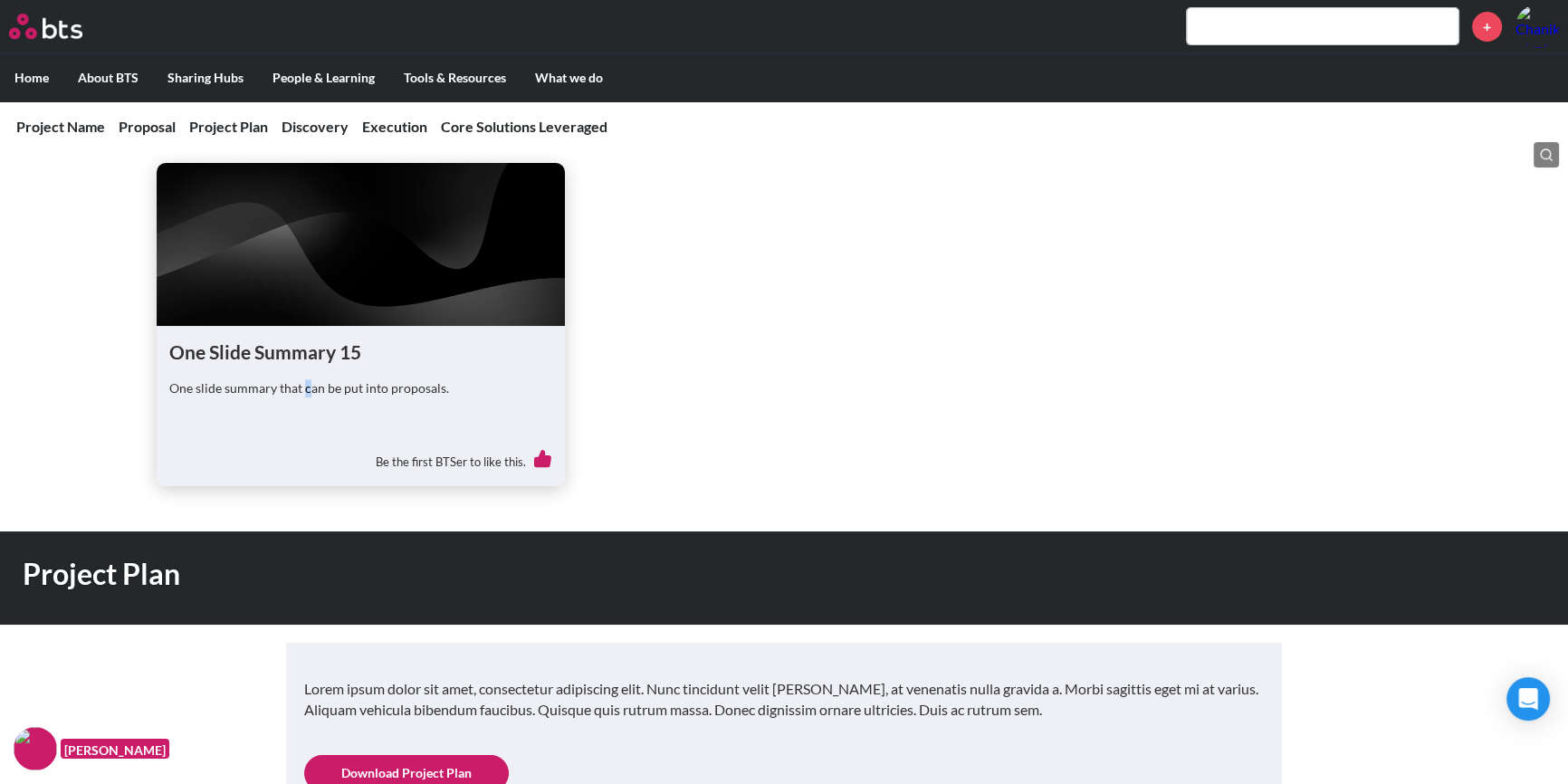
click at [312, 362] on div "One Slide Summary 15 One slide summary that can be put into proposals." at bounding box center [360, 382] width 383 height 87
click at [539, 451] on icon at bounding box center [543, 458] width 19 height 19
drag, startPoint x: 230, startPoint y: 350, endPoint x: 271, endPoint y: 355, distance: 41.3
click at [231, 350] on h1 "One Slide Summary 15" at bounding box center [360, 351] width 383 height 26
drag, startPoint x: 275, startPoint y: 361, endPoint x: 274, endPoint y: 371, distance: 10.0
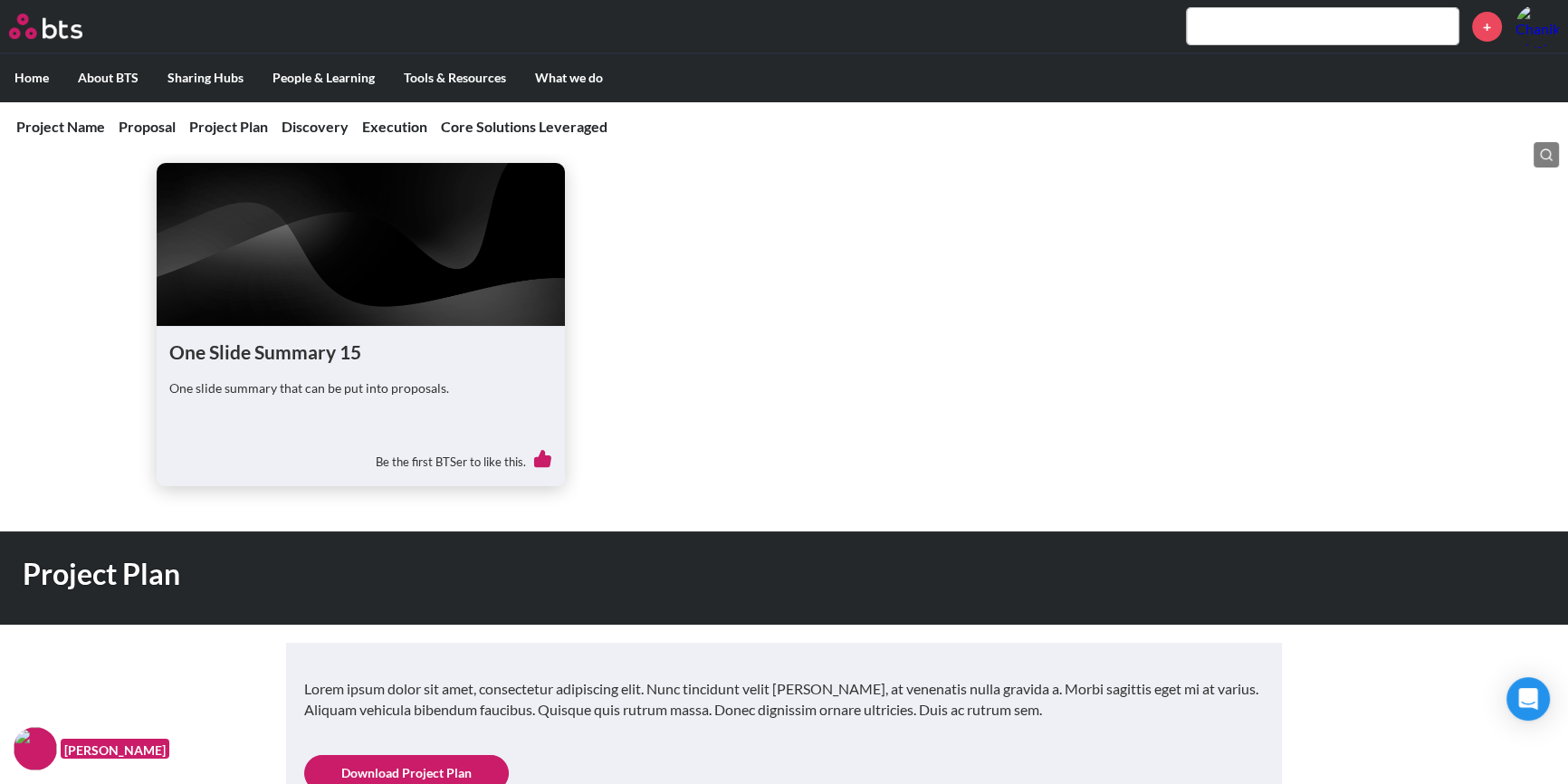
click at [275, 365] on div "One Slide Summary 15 One slide summary that can be put into proposals." at bounding box center [360, 382] width 383 height 87
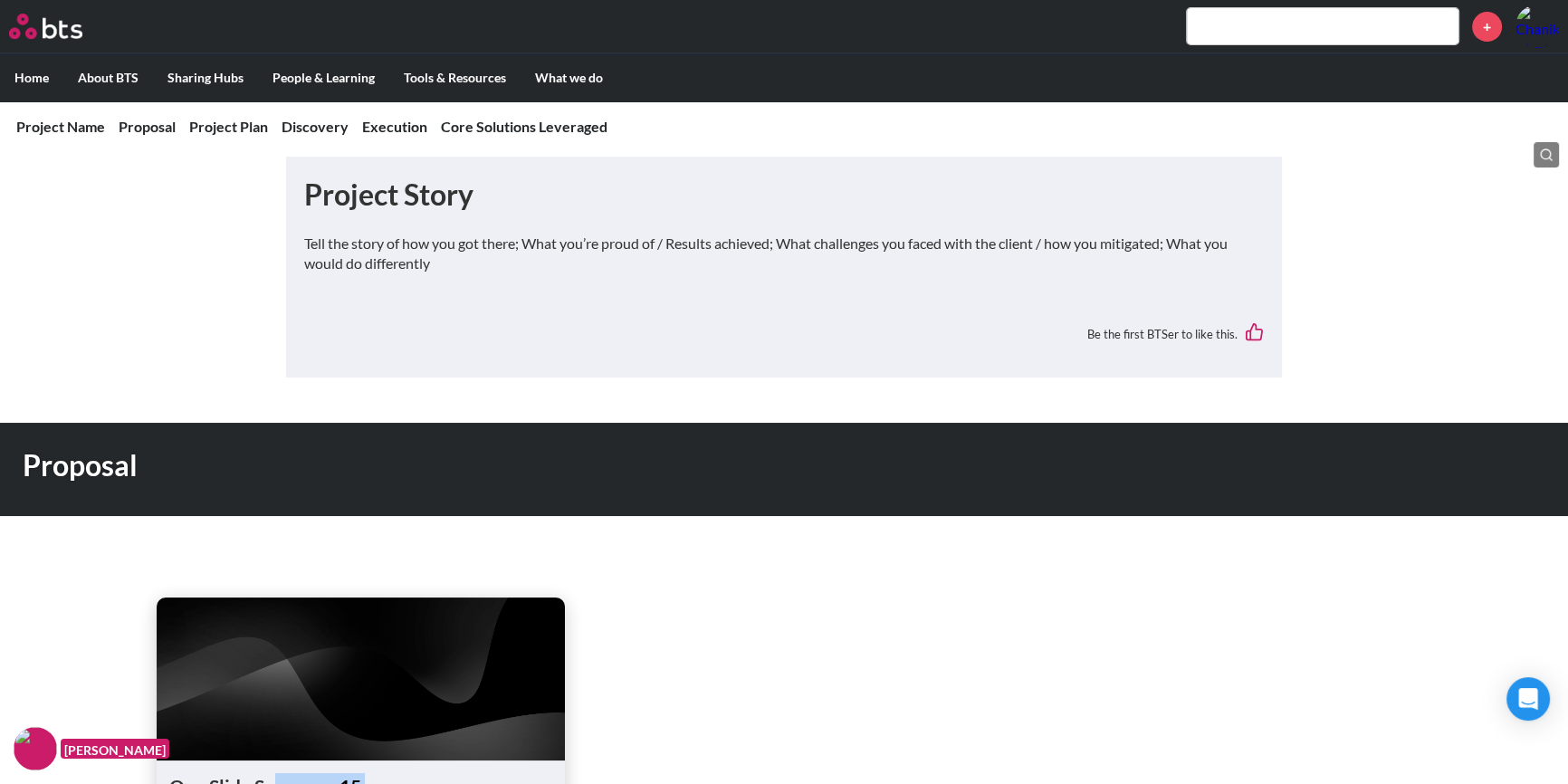
scroll to position [329, 0]
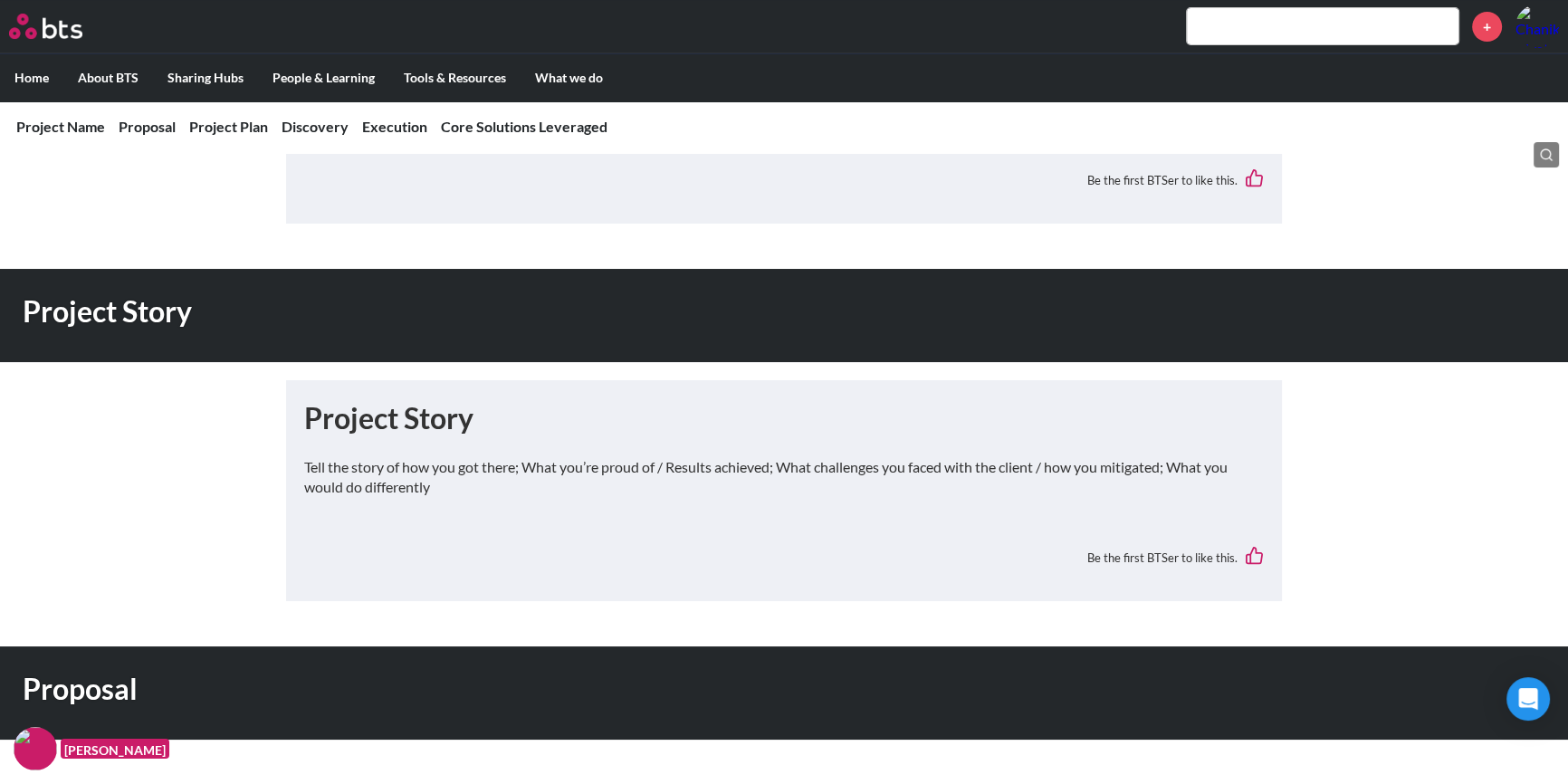
drag, startPoint x: 414, startPoint y: 455, endPoint x: 406, endPoint y: 497, distance: 42.8
click at [414, 457] on p "Tell the story of how you got there; What you’re proud of / Results achieved; W…" at bounding box center [784, 478] width 960 height 41
click at [408, 494] on div "Tell the story of how you got there; What you’re proud of / Results achieved; W…" at bounding box center [784, 485] width 960 height 58
